Goal: Navigation & Orientation: Find specific page/section

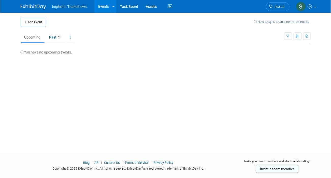
click at [80, 6] on span "Implecho Tradeshows" at bounding box center [69, 7] width 35 height 4
click at [115, 5] on link at bounding box center [113, 6] width 5 height 13
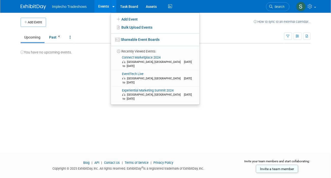
click at [36, 5] on img at bounding box center [33, 6] width 25 height 5
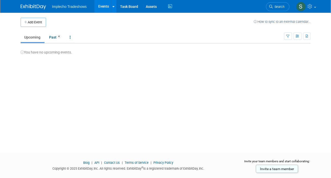
click at [36, 5] on img at bounding box center [33, 6] width 25 height 5
click at [52, 39] on link "Past 4" at bounding box center [56, 38] width 20 height 10
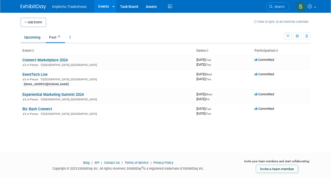
click at [31, 40] on link "Upcoming" at bounding box center [33, 38] width 24 height 10
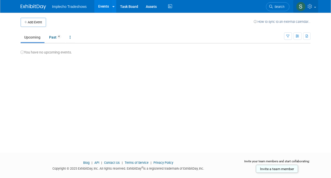
click at [301, 6] on img at bounding box center [301, 7] width 10 height 10
